Goal: Download file/media

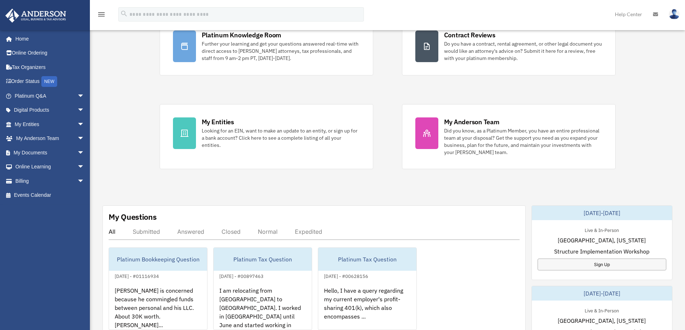
scroll to position [144, 0]
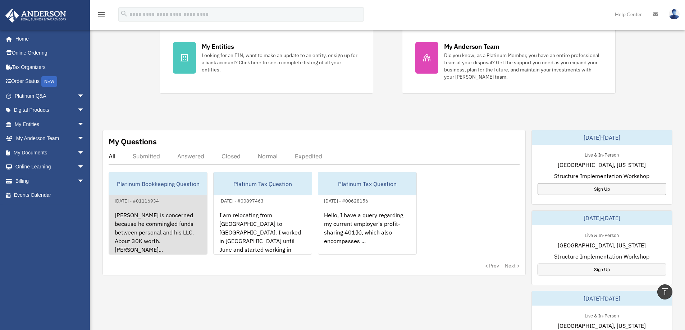
click at [137, 241] on div "[PERSON_NAME] is concerned because he commingled funds between personal and his…" at bounding box center [158, 233] width 98 height 56
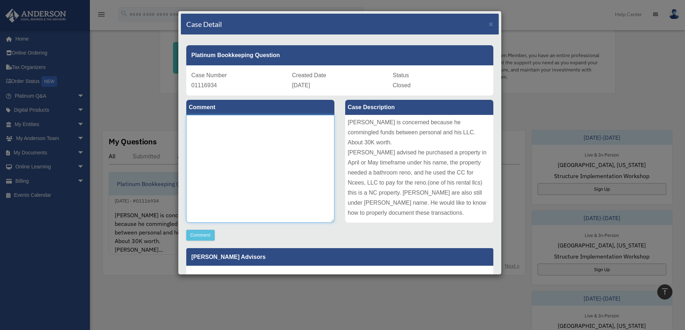
click at [296, 201] on textarea at bounding box center [260, 169] width 148 height 108
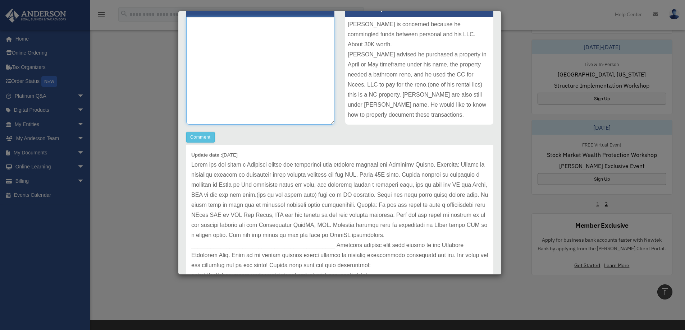
scroll to position [36, 0]
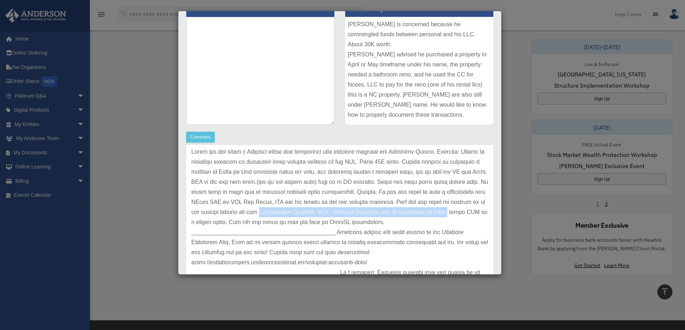
drag, startPoint x: 393, startPoint y: 212, endPoint x: 304, endPoint y: 227, distance: 90.0
click at [304, 227] on p at bounding box center [339, 227] width 297 height 161
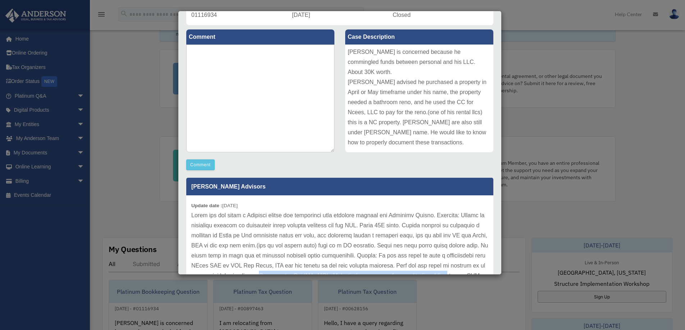
scroll to position [72, 0]
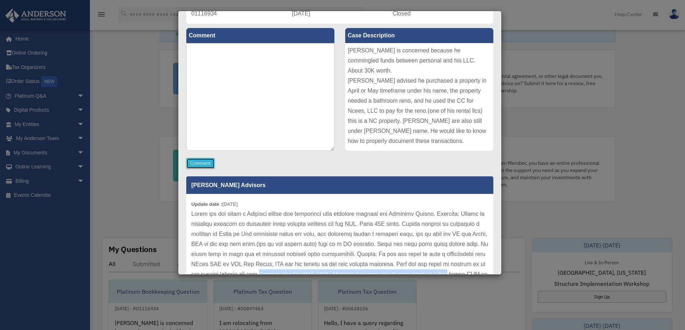
click at [210, 166] on button "Comment" at bounding box center [200, 163] width 28 height 11
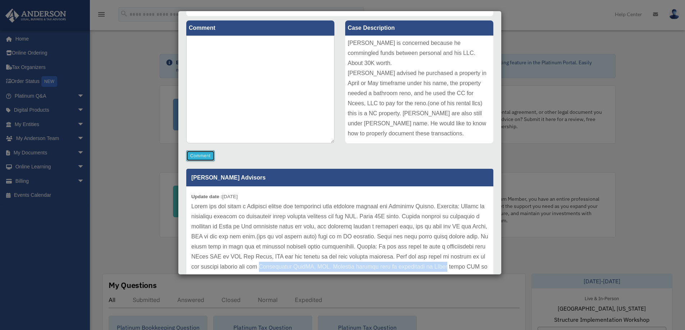
scroll to position [0, 0]
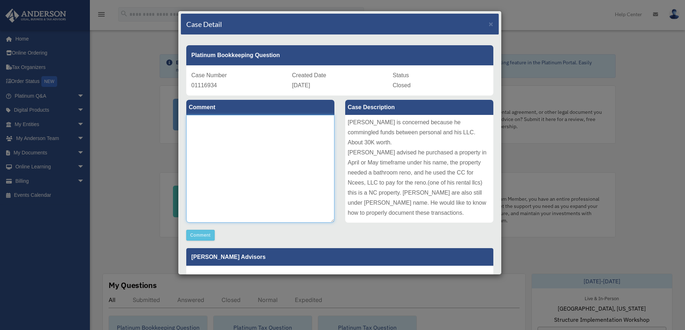
click at [223, 119] on textarea at bounding box center [260, 169] width 148 height 108
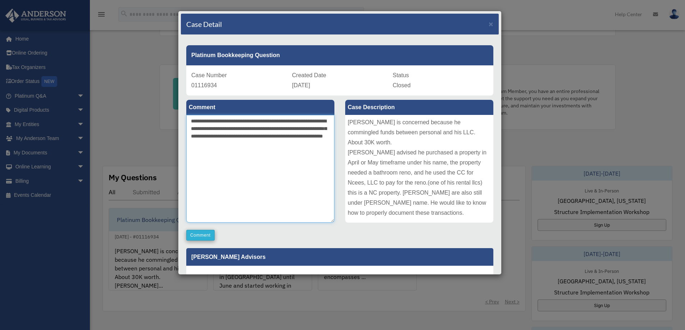
type textarea "**********"
click at [206, 235] on button "Comment" at bounding box center [200, 235] width 28 height 11
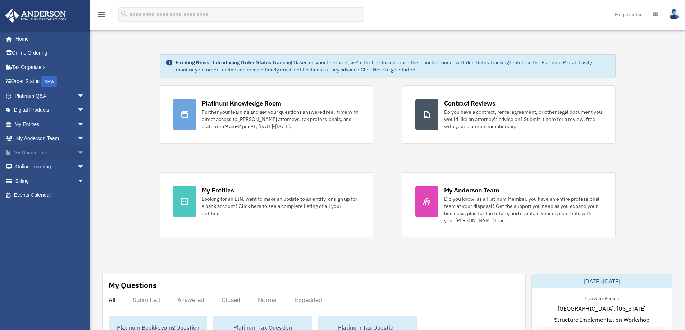
click at [77, 153] on span "arrow_drop_down" at bounding box center [84, 153] width 14 height 15
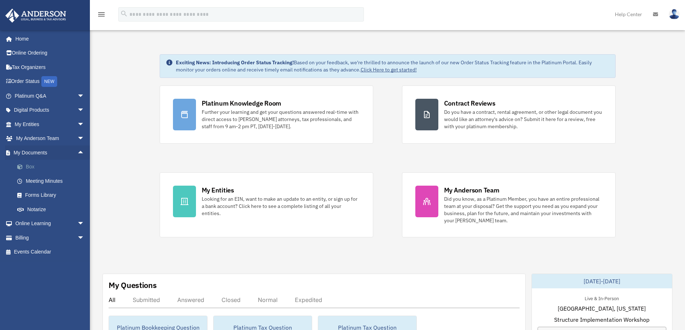
click at [36, 163] on link "Box" at bounding box center [52, 167] width 85 height 14
click at [36, 166] on link "Box" at bounding box center [52, 167] width 85 height 14
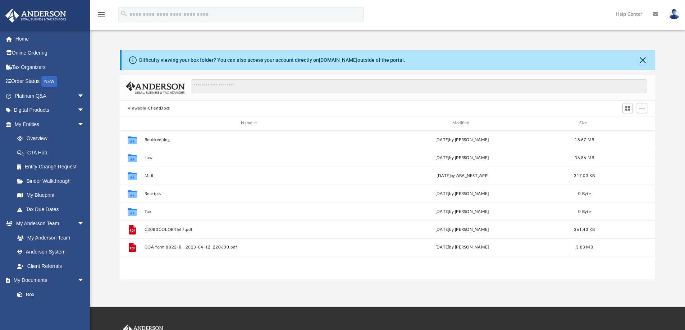
scroll to position [158, 530]
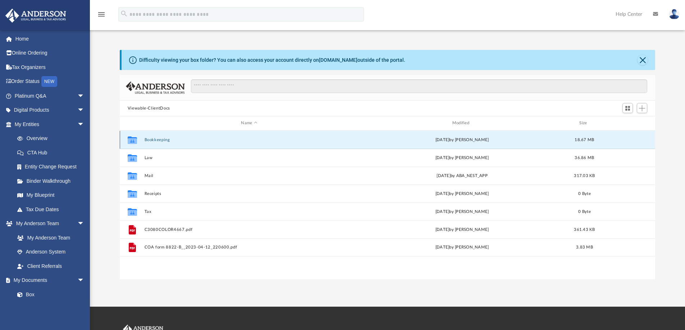
click at [174, 141] on button "Bookkeeping" at bounding box center [249, 140] width 210 height 5
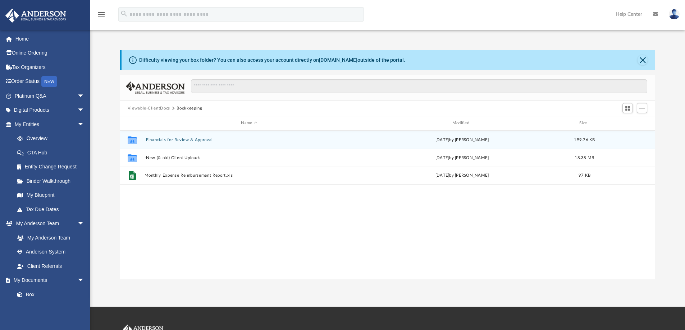
click at [196, 144] on div "Collaborated Folder -Financials for Review & Approval Tue Sep 16 2025 by Kim My…" at bounding box center [387, 140] width 535 height 18
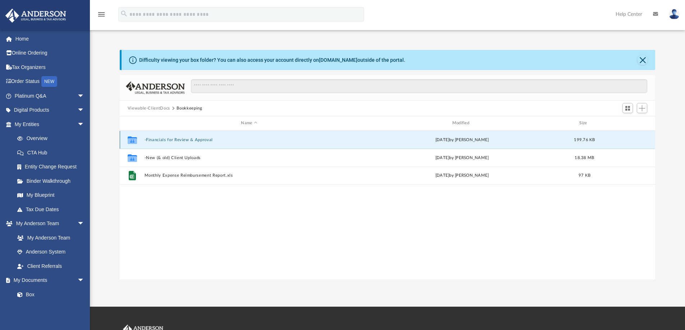
click at [195, 138] on button "-Financials for Review & Approval" at bounding box center [249, 140] width 210 height 5
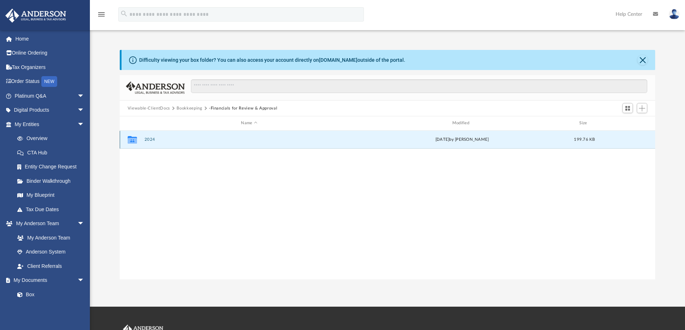
click at [178, 140] on button "2024" at bounding box center [249, 139] width 210 height 5
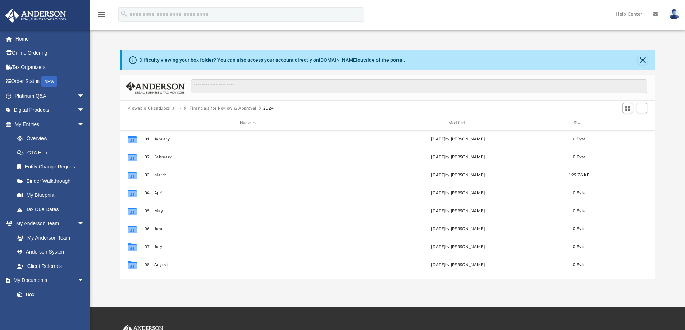
scroll to position [0, 0]
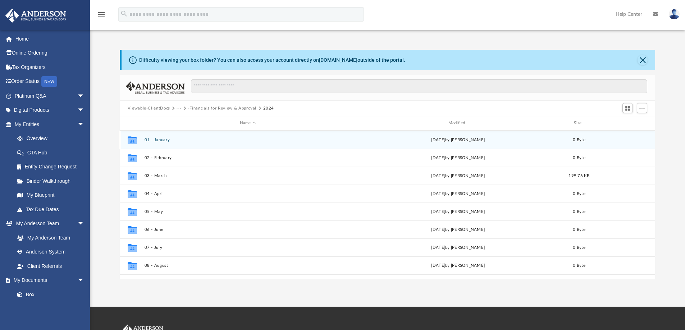
click at [194, 142] on button "01 - January" at bounding box center [247, 140] width 207 height 5
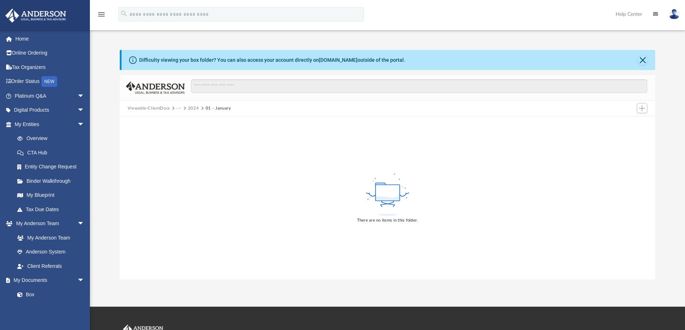
click at [190, 109] on button "2024" at bounding box center [193, 108] width 11 height 6
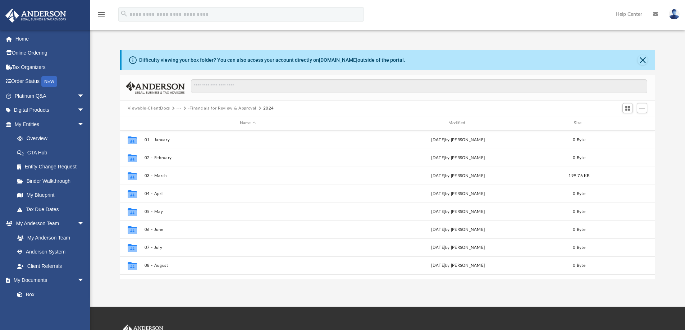
scroll to position [158, 530]
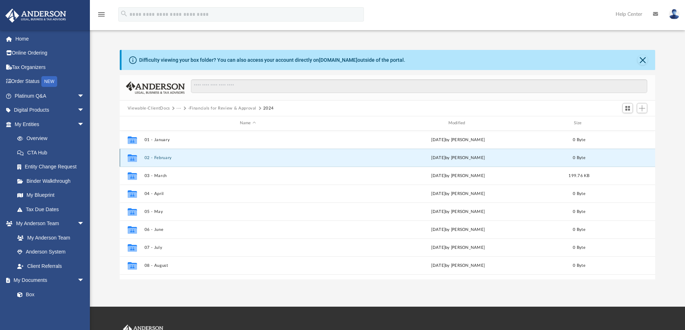
click at [159, 157] on button "02 - February" at bounding box center [247, 158] width 207 height 5
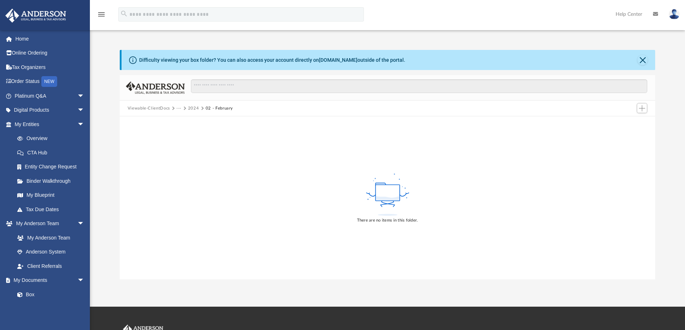
click at [191, 107] on button "2024" at bounding box center [193, 108] width 11 height 6
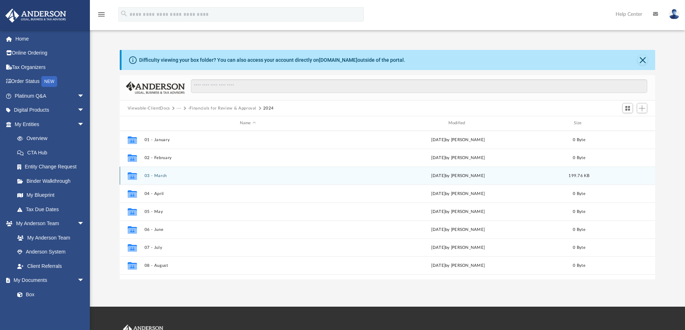
click at [156, 174] on button "03 - March" at bounding box center [247, 176] width 207 height 5
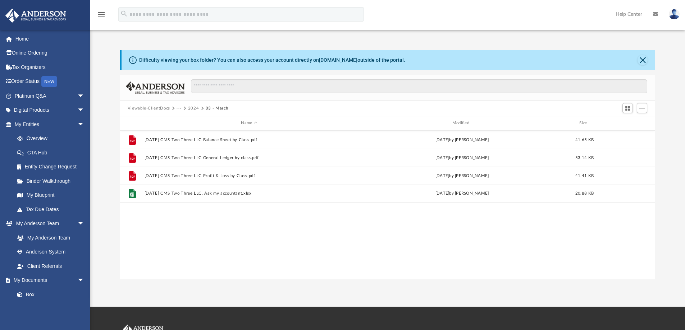
click at [190, 107] on button "2024" at bounding box center [193, 108] width 11 height 6
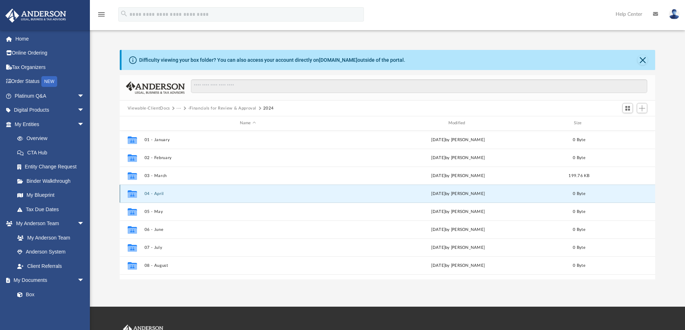
click at [153, 194] on button "04 - April" at bounding box center [247, 194] width 207 height 5
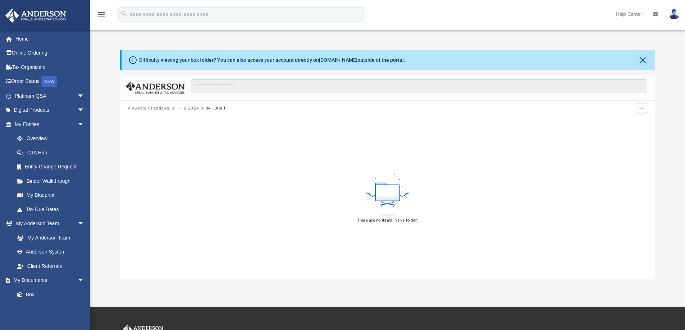
click at [194, 107] on button "2024" at bounding box center [193, 108] width 11 height 6
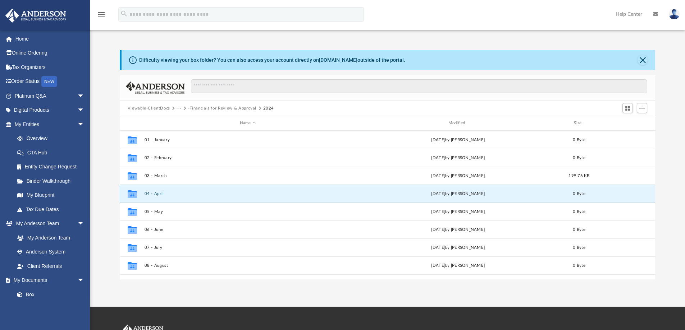
click at [155, 194] on button "04 - April" at bounding box center [247, 194] width 207 height 5
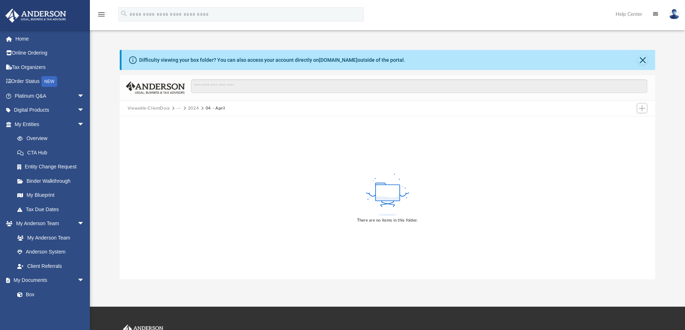
click at [194, 107] on button "2024" at bounding box center [193, 108] width 11 height 6
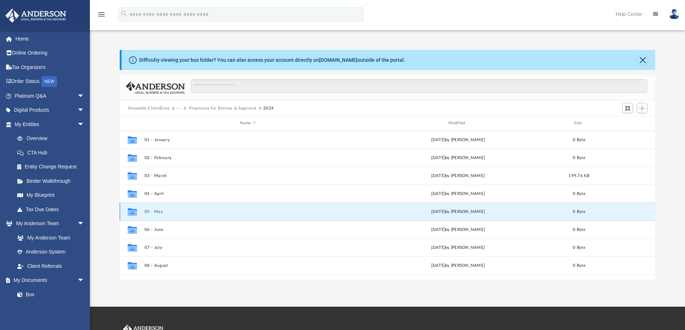
click at [157, 213] on button "05 - May" at bounding box center [247, 212] width 207 height 5
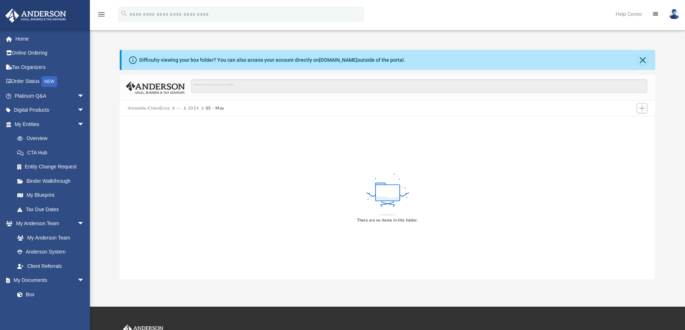
click at [195, 107] on button "2024" at bounding box center [193, 108] width 11 height 6
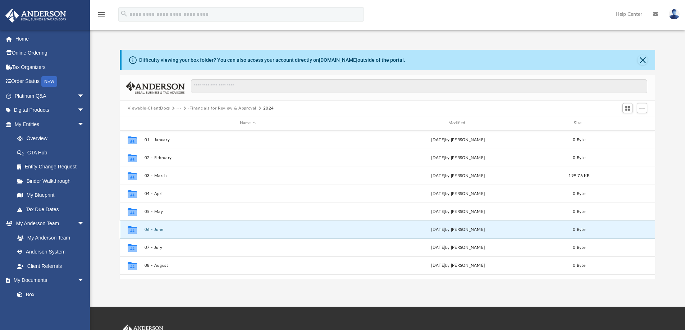
click at [153, 231] on button "06 - June" at bounding box center [247, 229] width 207 height 5
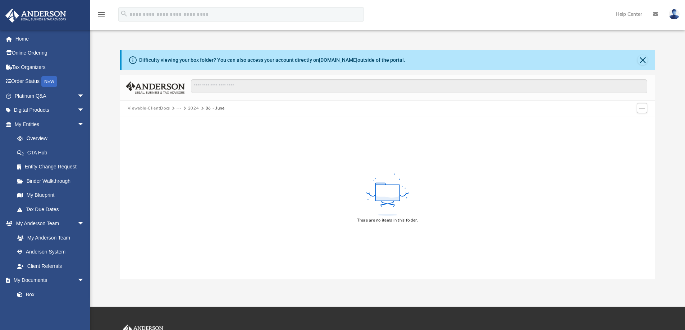
click at [191, 108] on button "2024" at bounding box center [193, 108] width 11 height 6
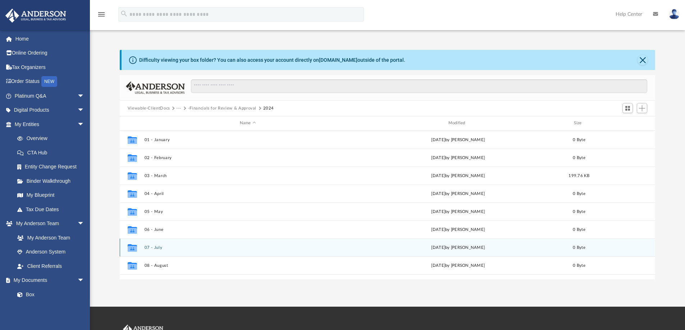
click at [155, 249] on button "07 - July" at bounding box center [247, 247] width 207 height 5
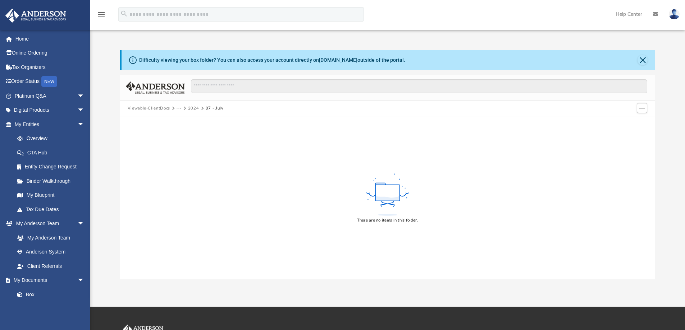
click at [191, 110] on button "2024" at bounding box center [193, 108] width 11 height 6
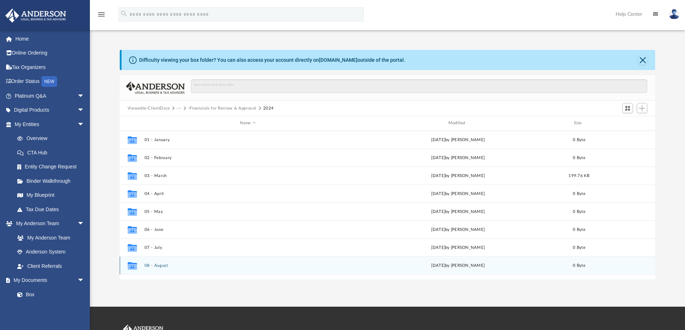
click at [158, 269] on div "Collaborated Folder 08 - August Wed Jan 15 2025 by Kim Myers 0 Byte" at bounding box center [387, 266] width 535 height 18
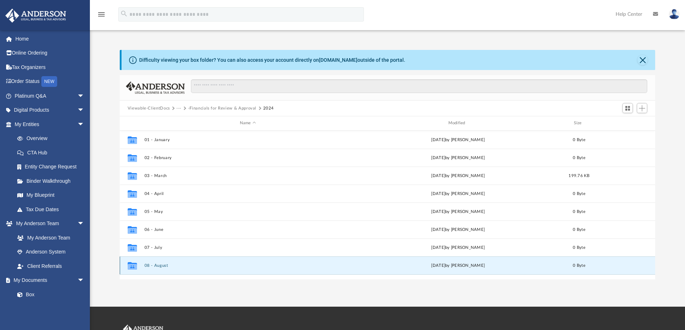
click at [159, 268] on button "08 - August" at bounding box center [247, 265] width 207 height 5
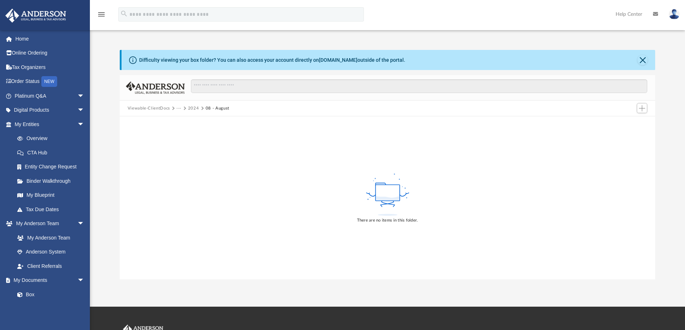
click at [190, 107] on button "2024" at bounding box center [193, 108] width 11 height 6
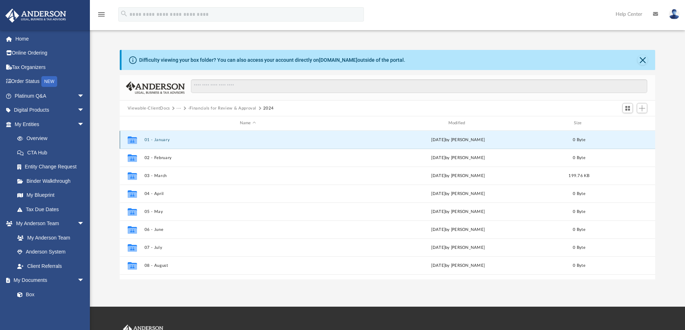
click at [160, 138] on button "01 - January" at bounding box center [247, 140] width 207 height 5
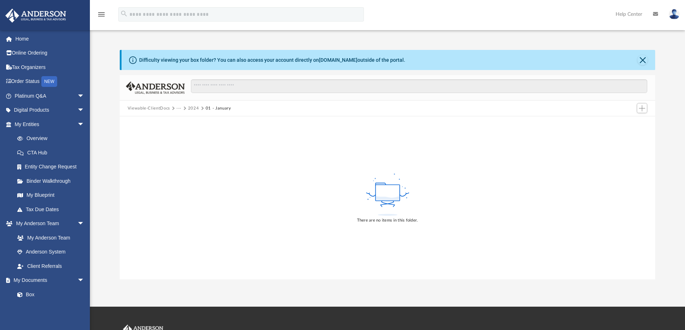
click at [189, 109] on button "2024" at bounding box center [193, 108] width 11 height 6
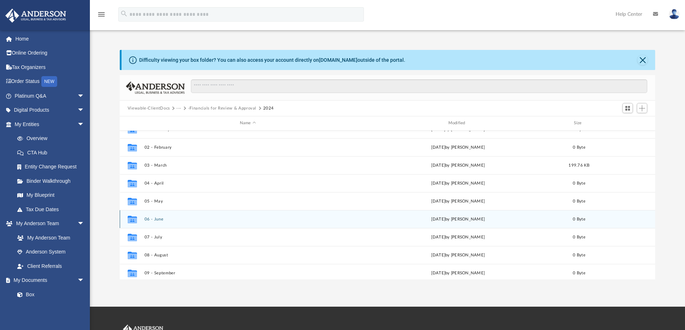
scroll to position [0, 0]
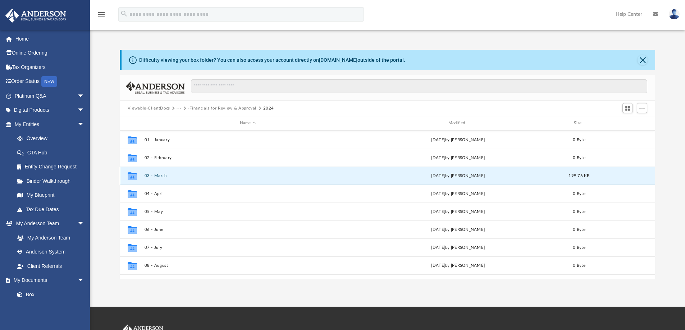
click at [165, 174] on button "03 - March" at bounding box center [247, 176] width 207 height 5
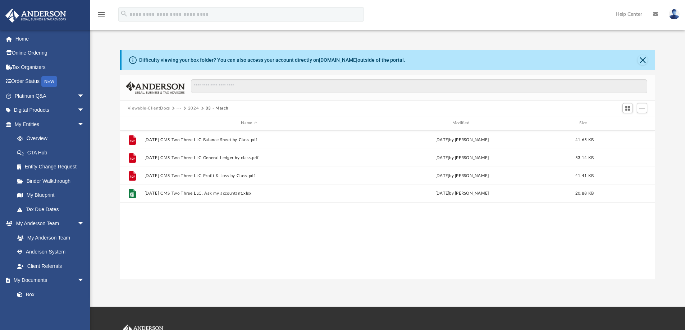
click at [195, 109] on button "2024" at bounding box center [193, 108] width 11 height 6
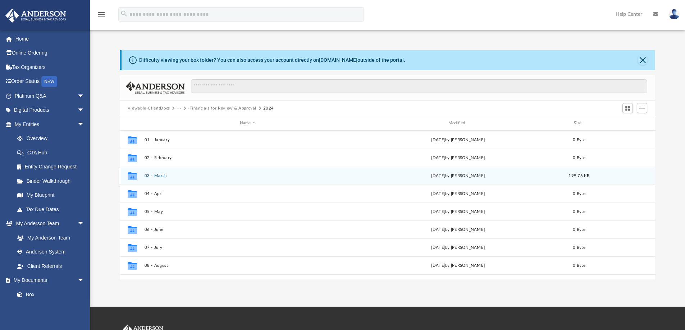
click at [173, 173] on div "Collaborated Folder 03 - March Tue Sep 16 2025 by Kim Myers 199.76 KB" at bounding box center [387, 176] width 535 height 18
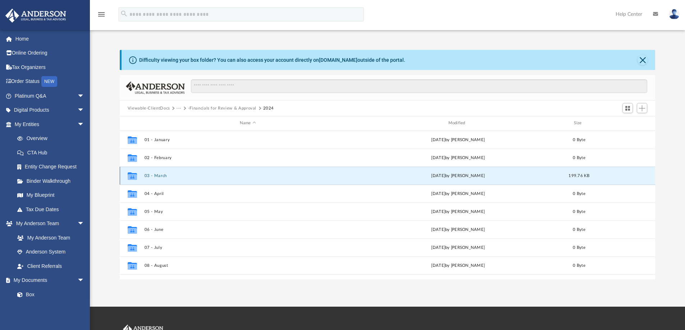
click at [159, 175] on button "03 - March" at bounding box center [247, 176] width 207 height 5
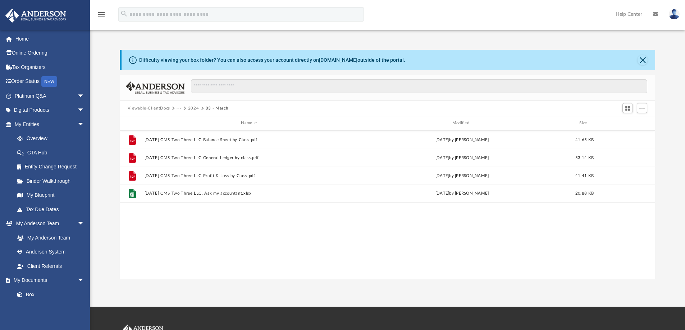
click at [192, 108] on button "2024" at bounding box center [193, 108] width 11 height 6
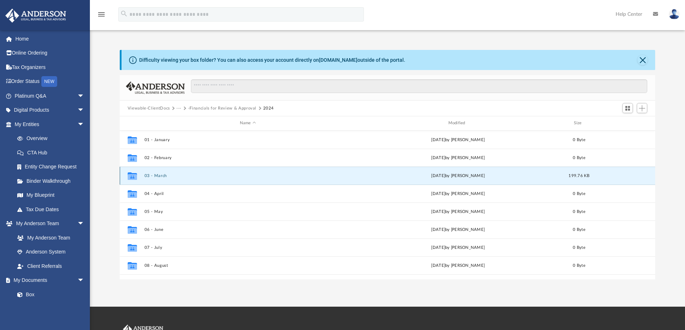
click at [162, 175] on button "03 - March" at bounding box center [247, 176] width 207 height 5
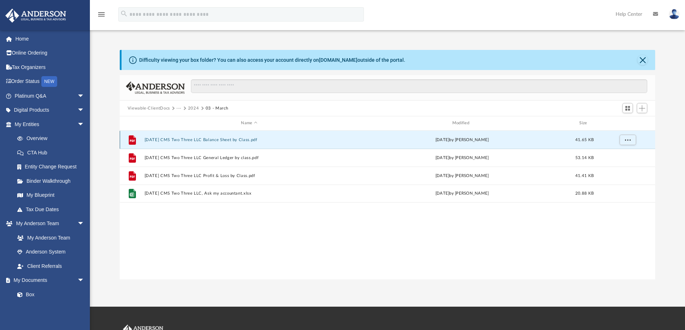
click at [187, 140] on button "2024.03.31 CMS Two Three LLC Balance Sheet by Class.pdf" at bounding box center [249, 140] width 210 height 5
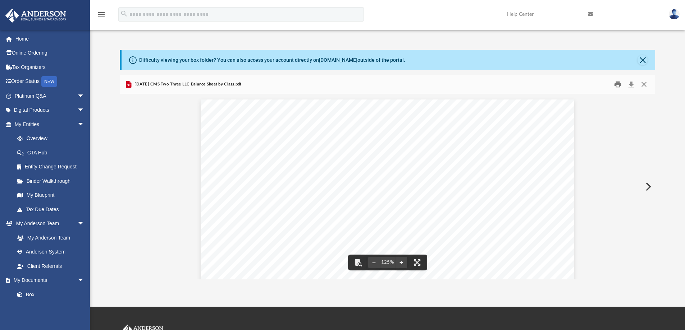
click at [617, 81] on button "Print" at bounding box center [617, 84] width 14 height 11
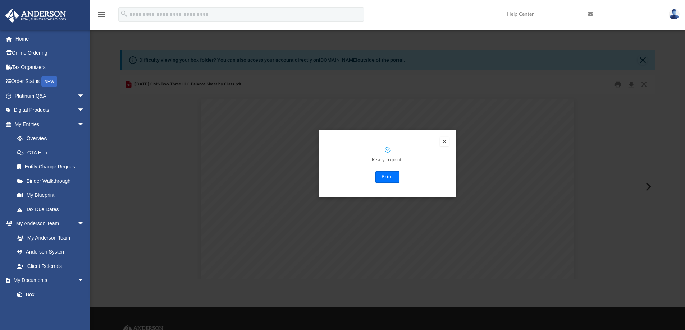
click at [388, 176] on button "Print" at bounding box center [387, 177] width 24 height 12
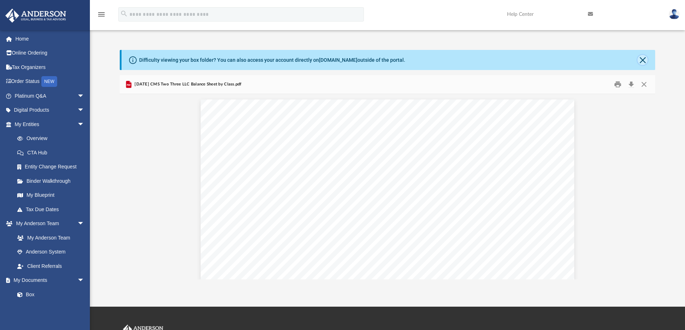
click at [643, 57] on button "Close" at bounding box center [642, 60] width 10 height 10
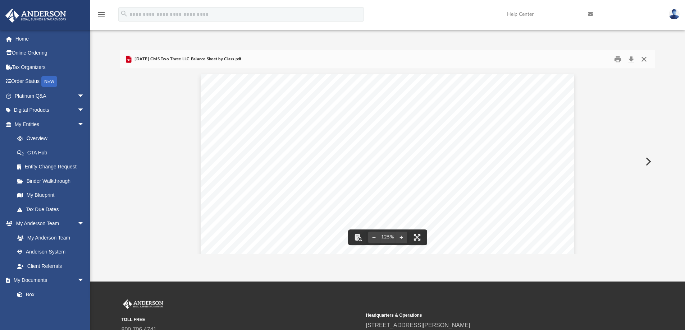
click at [644, 58] on button "Close" at bounding box center [643, 59] width 13 height 11
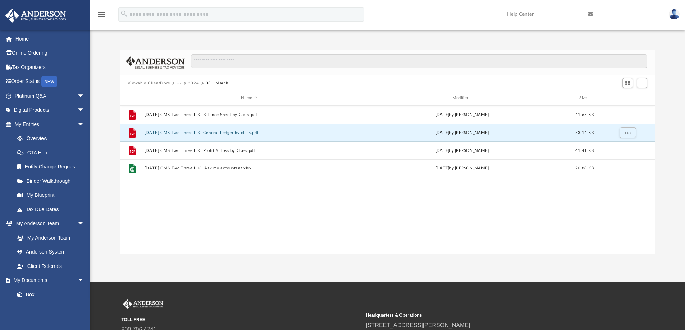
click at [240, 134] on button "2024.03.31 CMS Two Three LLC General Ledger by class.pdf" at bounding box center [249, 132] width 210 height 5
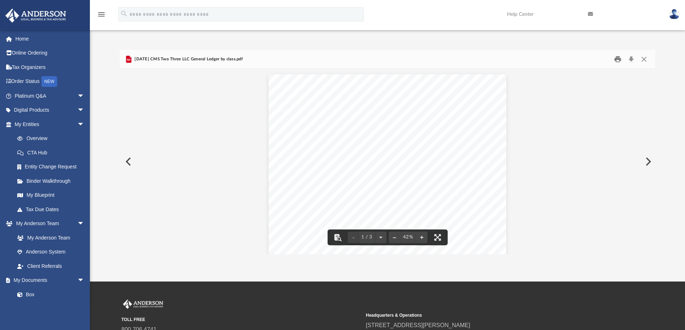
click at [619, 57] on button "Print" at bounding box center [617, 59] width 14 height 11
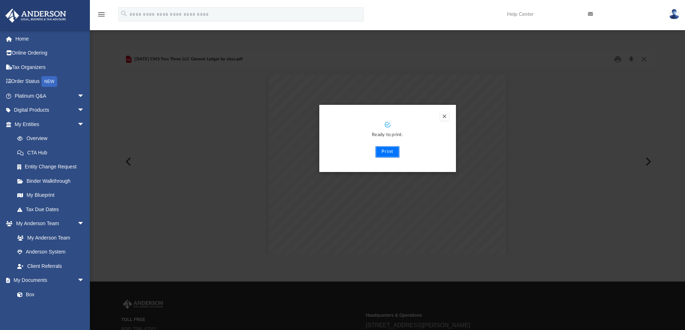
click at [388, 150] on button "Print" at bounding box center [387, 152] width 24 height 12
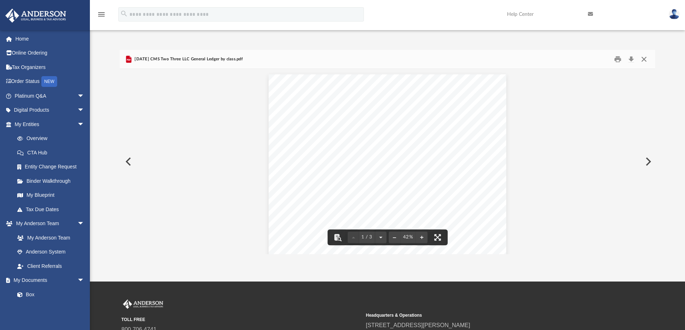
click at [646, 59] on button "Close" at bounding box center [643, 59] width 13 height 11
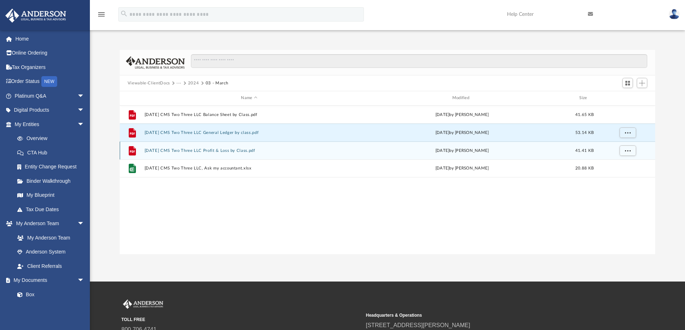
click at [229, 153] on button "2024.03.31 CMS Two Three LLC Profit & Loss by Class.pdf" at bounding box center [249, 150] width 210 height 5
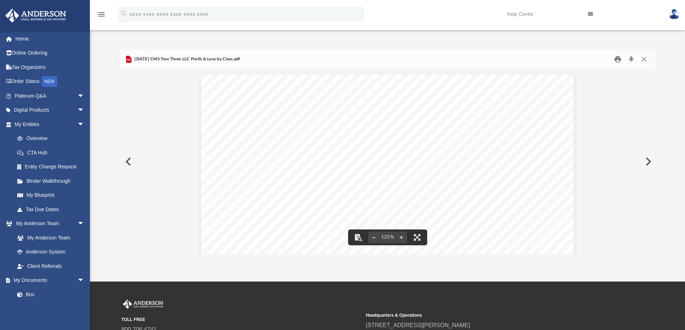
click at [616, 59] on button "Print" at bounding box center [617, 59] width 14 height 11
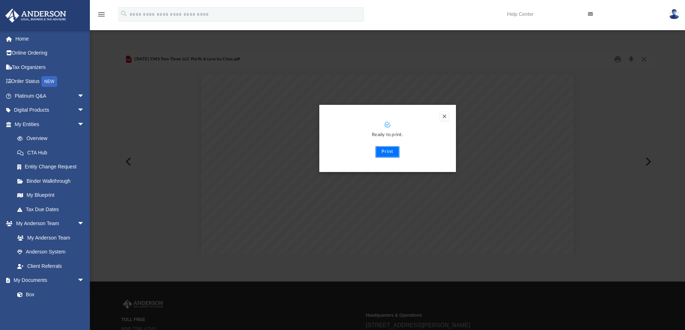
click at [384, 153] on button "Print" at bounding box center [387, 152] width 24 height 12
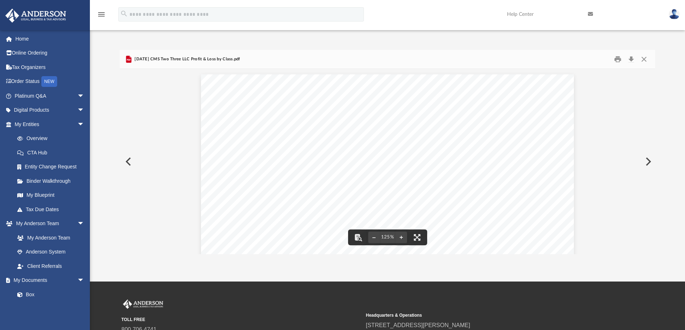
click at [130, 165] on button "Preview" at bounding box center [128, 162] width 16 height 20
click at [129, 164] on button "Preview" at bounding box center [128, 162] width 16 height 20
click at [130, 163] on div "CMS Two Three LLC Balance Sheet As of March 31, 2024 Cash Basis Tuesday, Septem…" at bounding box center [387, 316] width 535 height 494
click at [648, 164] on button "Preview" at bounding box center [647, 162] width 16 height 20
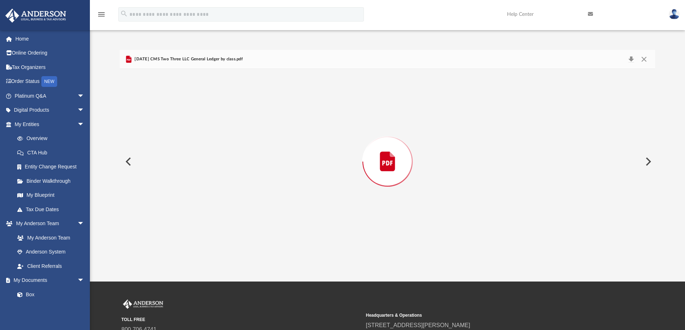
click at [648, 164] on button "Preview" at bounding box center [647, 162] width 16 height 20
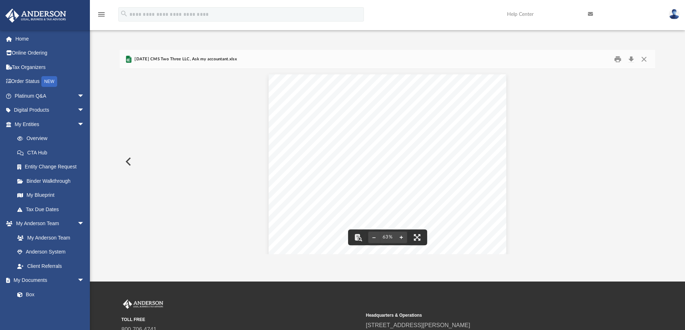
click at [398, 240] on button "File preview" at bounding box center [401, 238] width 12 height 16
click at [400, 239] on button "File preview" at bounding box center [401, 238] width 12 height 16
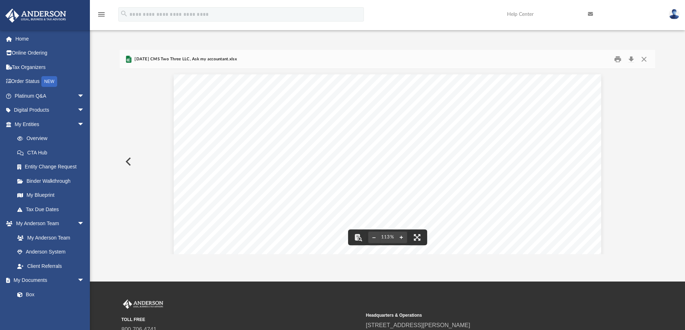
click at [400, 239] on button "File preview" at bounding box center [401, 238] width 12 height 16
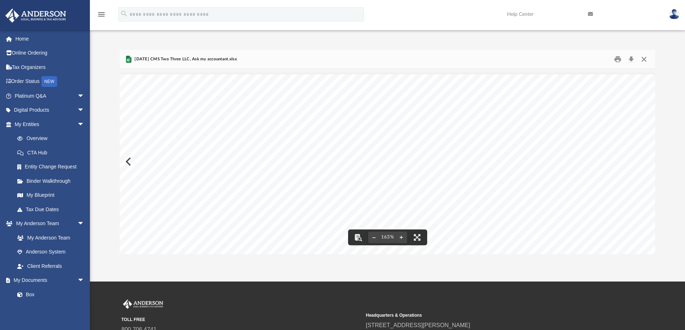
click at [643, 59] on button "Close" at bounding box center [643, 59] width 13 height 11
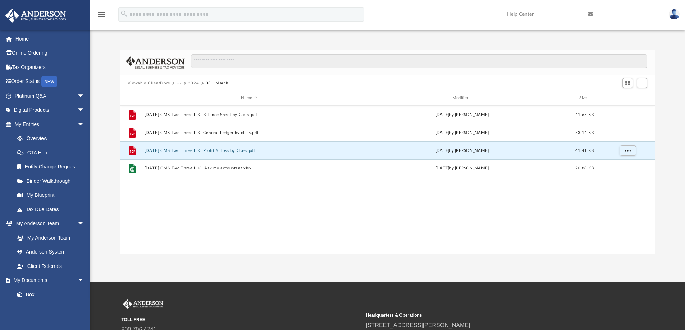
click at [161, 83] on button "Viewable-ClientDocs" at bounding box center [149, 83] width 42 height 6
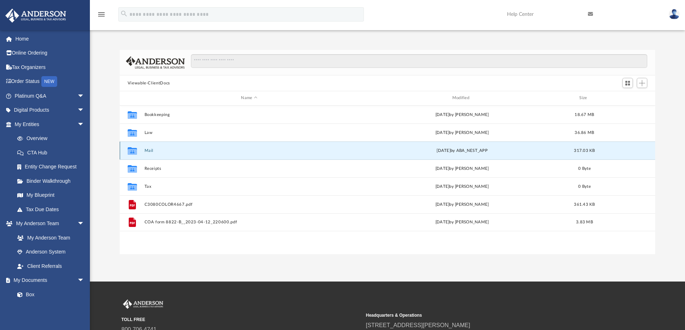
click at [162, 149] on button "Mail" at bounding box center [249, 150] width 210 height 5
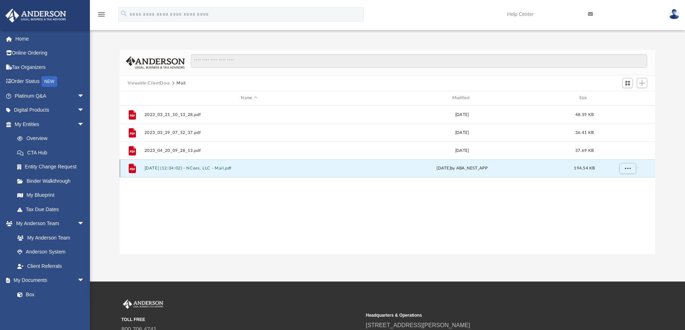
click at [278, 168] on button "2025.09.22 (12:34:02) - NCees, LLC - Mail.pdf" at bounding box center [249, 168] width 210 height 5
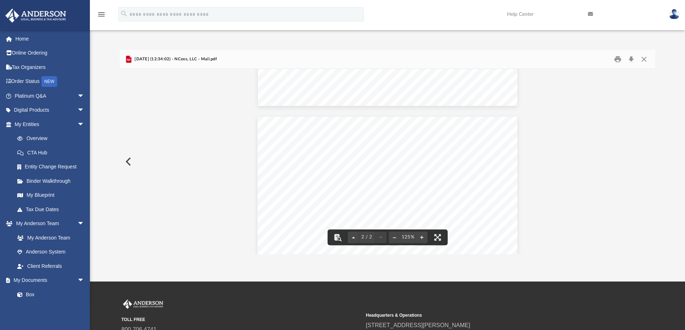
scroll to position [180, 0]
click at [632, 60] on button "Download" at bounding box center [630, 59] width 13 height 11
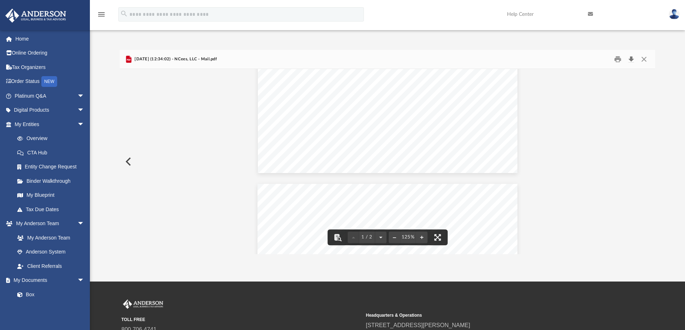
scroll to position [1, 0]
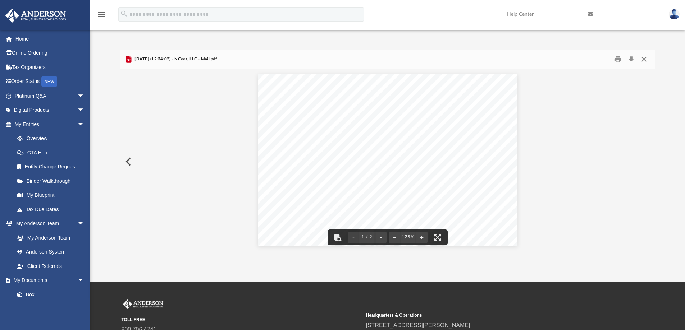
click at [645, 60] on button "Close" at bounding box center [643, 59] width 13 height 11
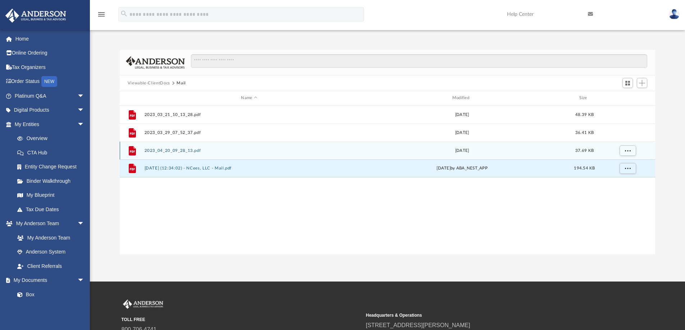
click at [173, 151] on button "2023_04_20_09_28_13.pdf" at bounding box center [249, 150] width 210 height 5
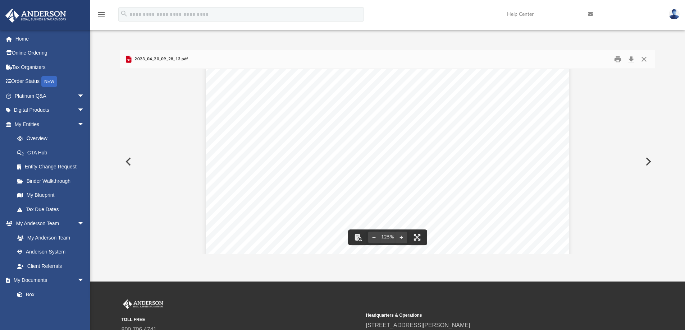
scroll to position [216, 0]
click at [646, 60] on button "Close" at bounding box center [643, 59] width 13 height 11
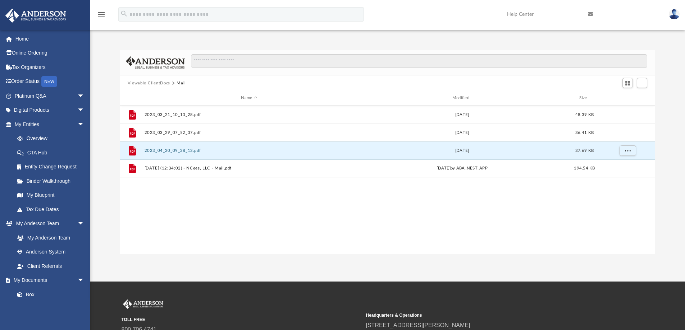
click at [151, 83] on button "Viewable-ClientDocs" at bounding box center [149, 83] width 42 height 6
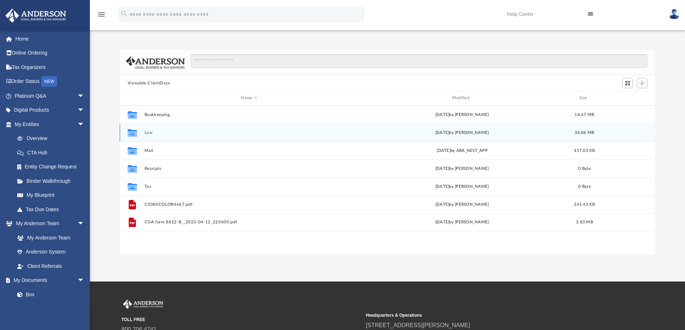
click at [154, 135] on div "Collaborated Folder Law Tue Mar 25 2025 by Randall Ritchie 36.86 MB" at bounding box center [387, 133] width 535 height 18
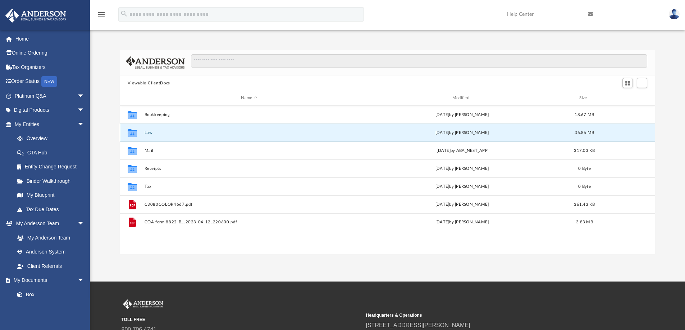
click at [147, 132] on button "Law" at bounding box center [249, 132] width 210 height 5
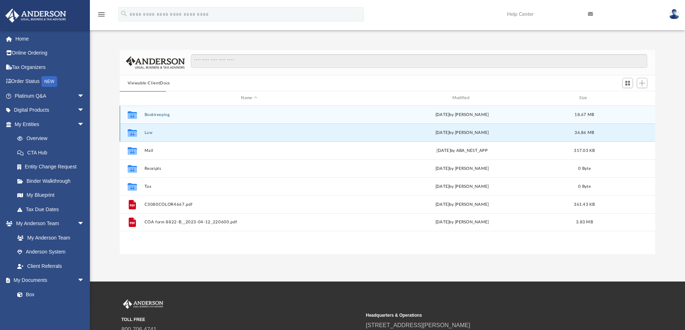
click at [147, 132] on button "Law" at bounding box center [249, 132] width 210 height 5
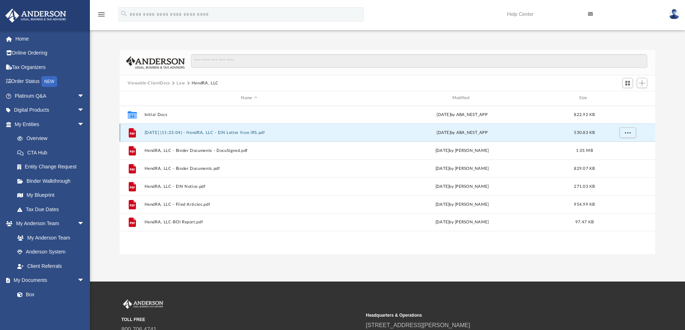
click at [249, 131] on button "2024.09.11 (11:23:04) - HendRA, LLC - EIN Letter from IRS.pdf" at bounding box center [249, 132] width 210 height 5
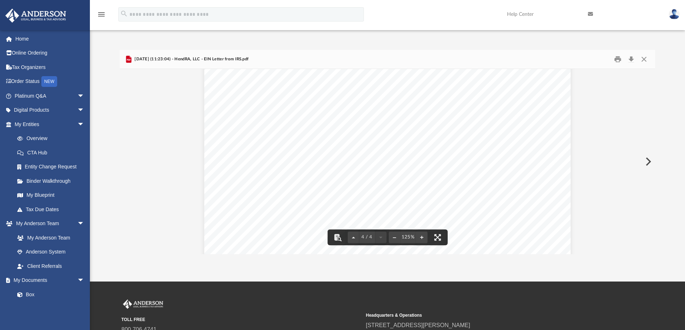
scroll to position [1509, 0]
click at [645, 57] on button "Close" at bounding box center [643, 59] width 13 height 11
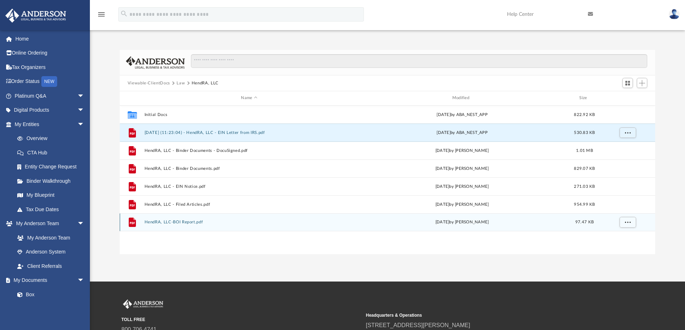
click at [185, 224] on button "HendRA, LLC-BOI Report.pdf" at bounding box center [249, 222] width 210 height 5
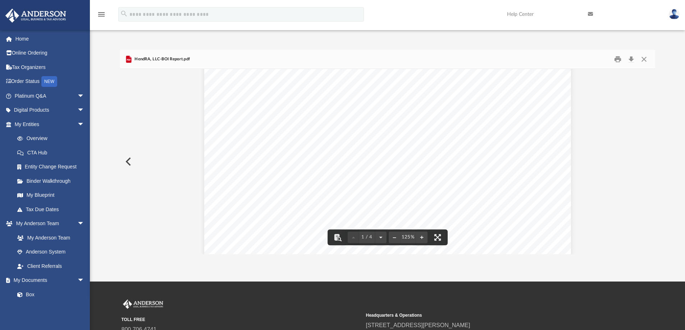
scroll to position [36, 0]
click at [642, 60] on button "Close" at bounding box center [643, 59] width 13 height 11
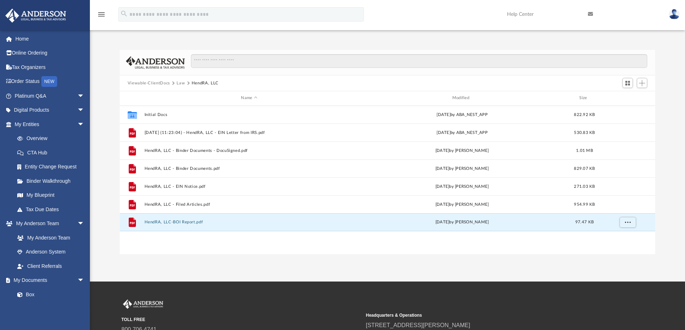
click at [165, 82] on button "Viewable-ClientDocs" at bounding box center [149, 83] width 42 height 6
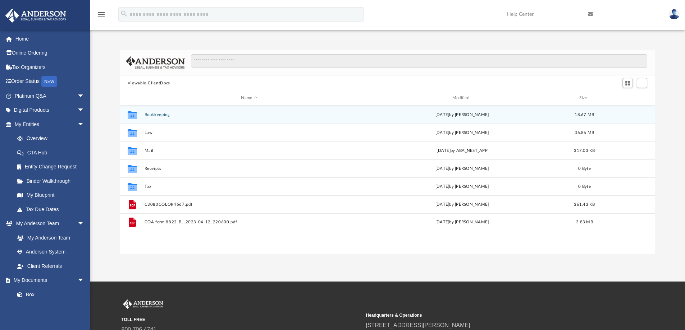
click at [158, 115] on button "Bookkeeping" at bounding box center [249, 114] width 210 height 5
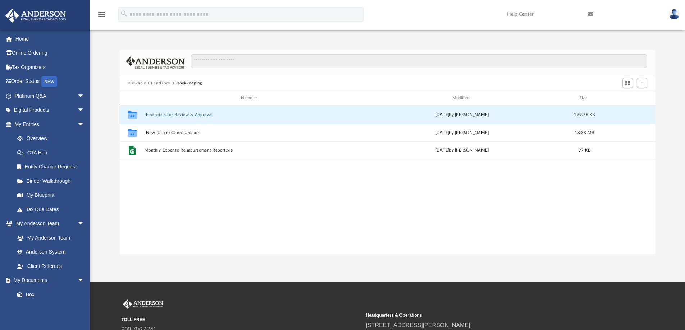
click at [192, 115] on button "-Financials for Review & Approval" at bounding box center [249, 114] width 210 height 5
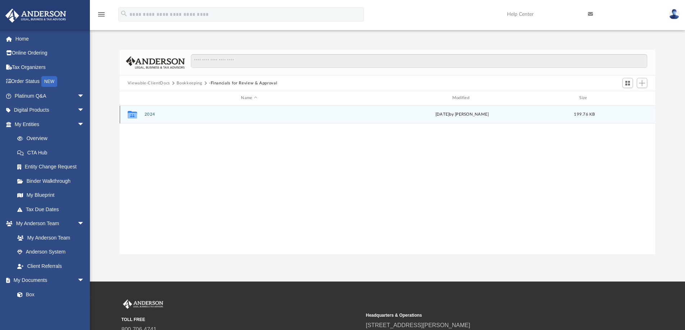
click at [155, 115] on button "2024" at bounding box center [249, 114] width 210 height 5
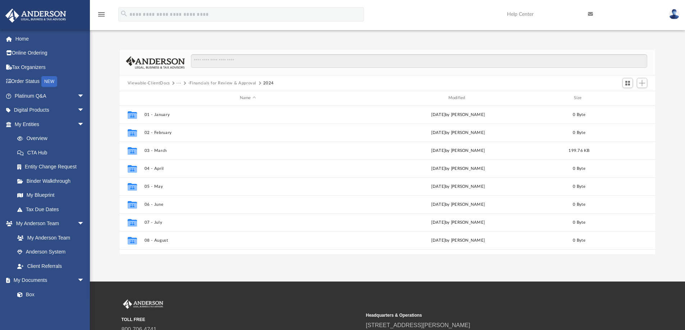
click at [209, 83] on button "-Financials for Review & Approval" at bounding box center [222, 83] width 68 height 6
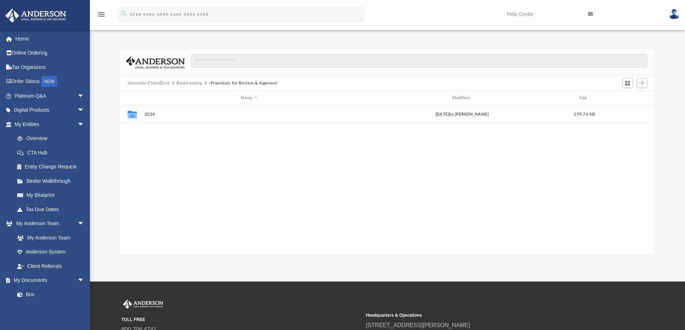
click at [185, 83] on button "Bookkeeping" at bounding box center [189, 83] width 26 height 6
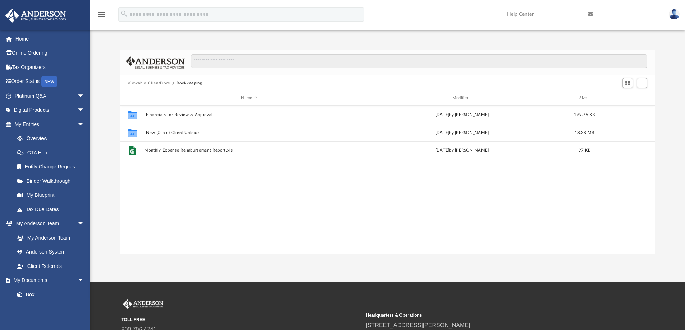
click at [155, 81] on button "Viewable-ClientDocs" at bounding box center [149, 83] width 42 height 6
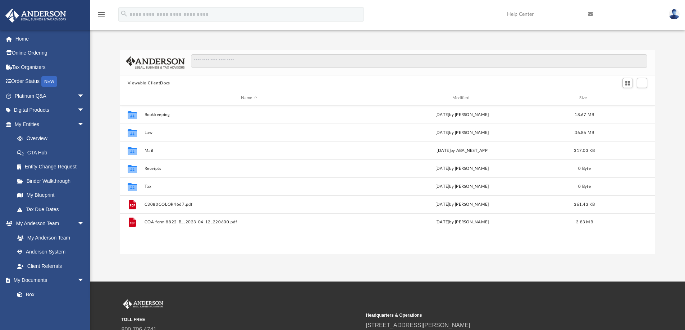
click at [155, 83] on button "Viewable-ClientDocs" at bounding box center [149, 83] width 42 height 6
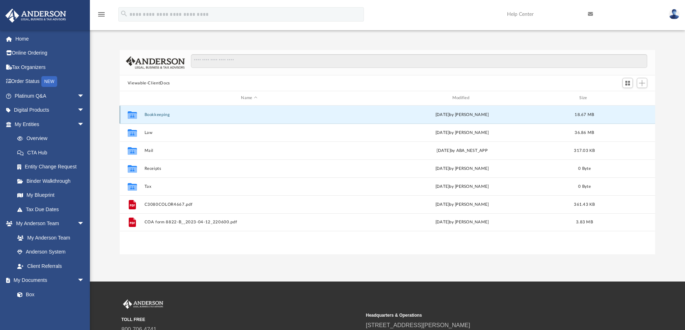
click at [156, 114] on button "Bookkeeping" at bounding box center [249, 114] width 210 height 5
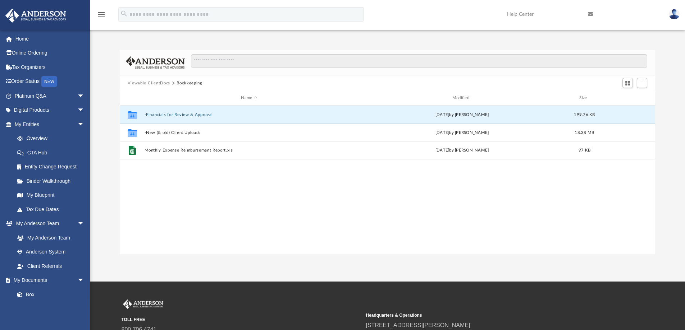
click at [156, 114] on button "-Financials for Review & Approval" at bounding box center [249, 114] width 210 height 5
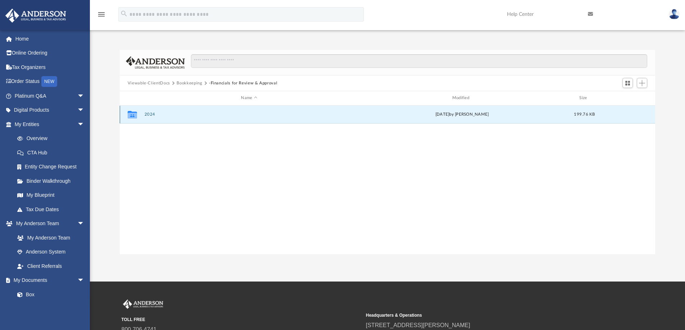
click at [156, 114] on button "2024" at bounding box center [249, 114] width 210 height 5
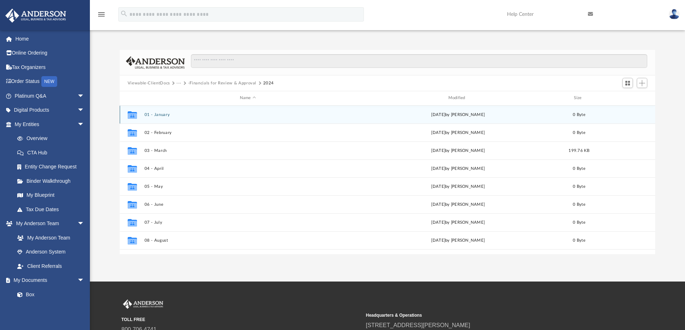
click at [156, 116] on button "01 - January" at bounding box center [247, 114] width 207 height 5
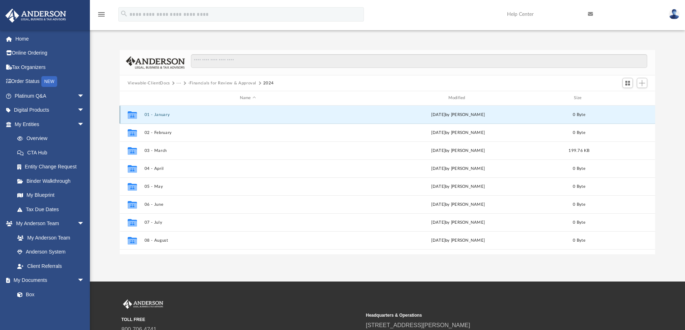
click at [156, 116] on button "01 - January" at bounding box center [247, 114] width 207 height 5
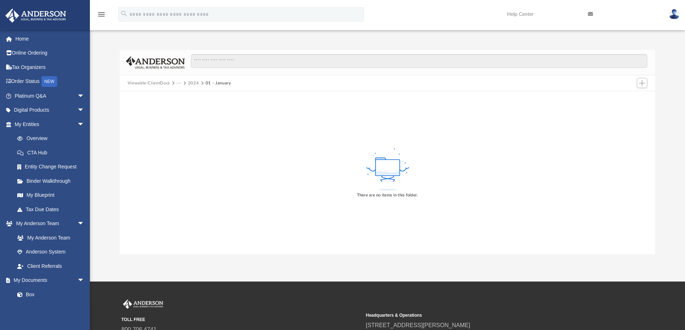
click at [195, 84] on button "2024" at bounding box center [193, 83] width 11 height 6
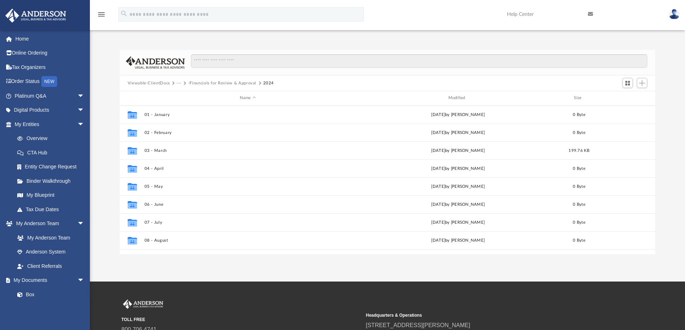
scroll to position [158, 530]
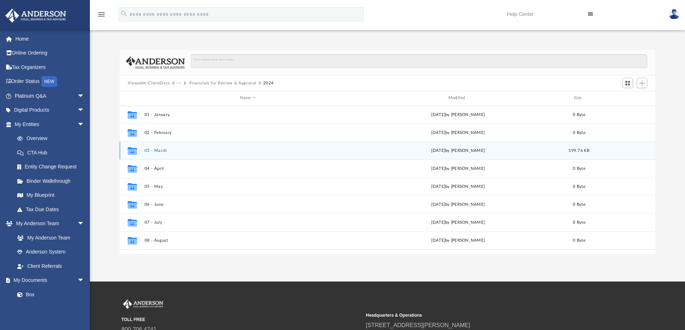
click at [154, 152] on button "03 - March" at bounding box center [247, 150] width 207 height 5
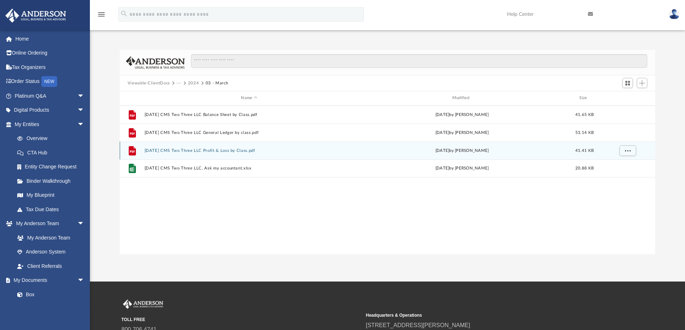
click at [154, 151] on button "2024.03.31 CMS Two Three LLC Profit & Loss by Class.pdf" at bounding box center [249, 150] width 210 height 5
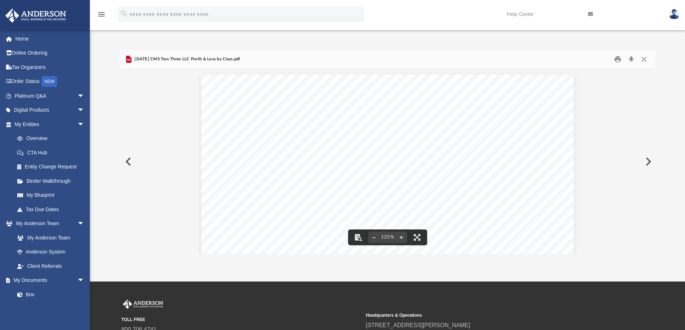
click at [133, 162] on button "Preview" at bounding box center [128, 162] width 16 height 20
click at [620, 58] on button "Print" at bounding box center [617, 59] width 14 height 11
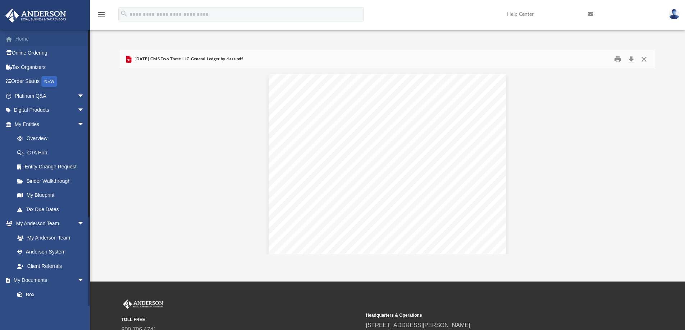
click at [37, 36] on link "Home" at bounding box center [50, 39] width 90 height 14
click at [25, 40] on link "Home" at bounding box center [50, 39] width 90 height 14
